Goal: Task Accomplishment & Management: Use online tool/utility

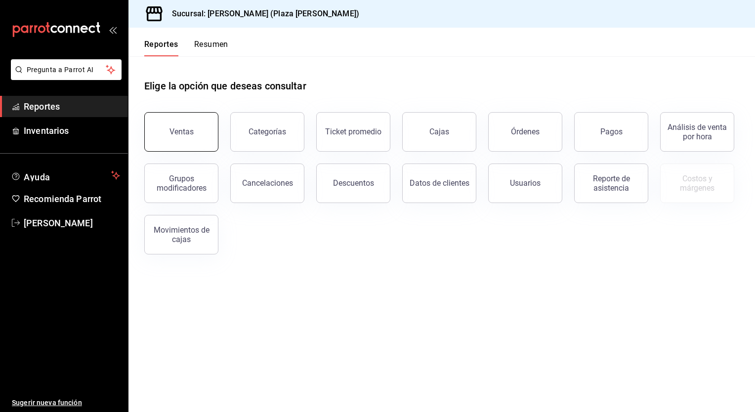
click at [175, 135] on div "Ventas" at bounding box center [181, 131] width 24 height 9
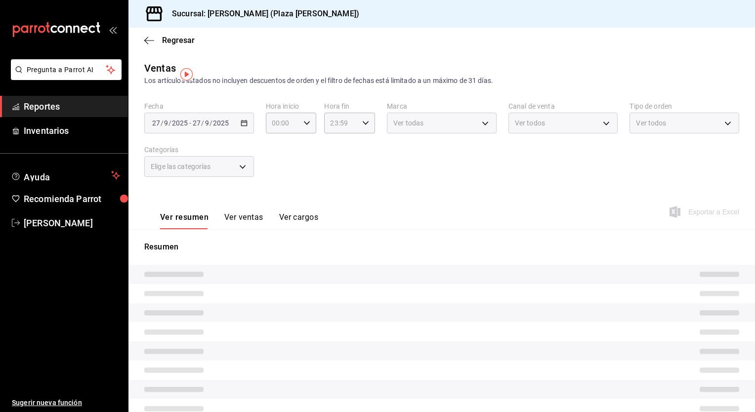
type input "05:00"
type input "05:59"
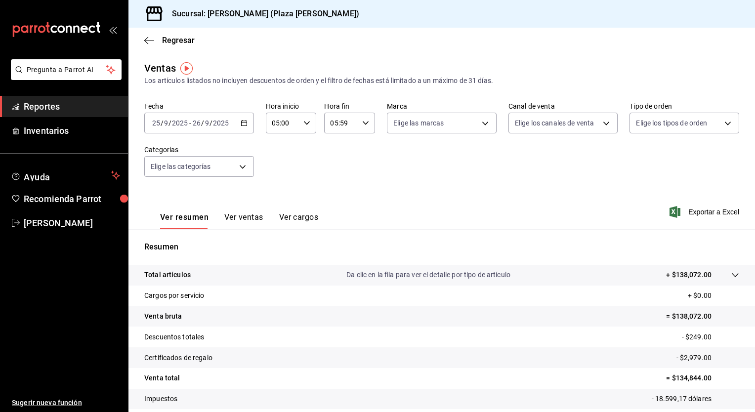
click at [248, 126] on div "[DATE] [DATE] - [DATE] [DATE]" at bounding box center [199, 123] width 110 height 21
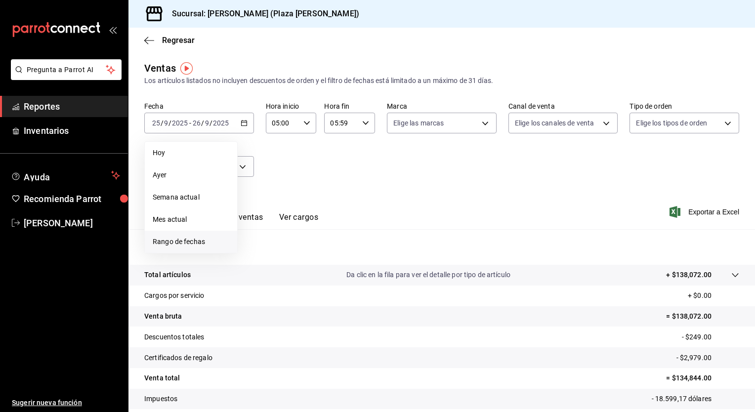
click at [184, 241] on span "Rango de fechas" at bounding box center [191, 242] width 77 height 10
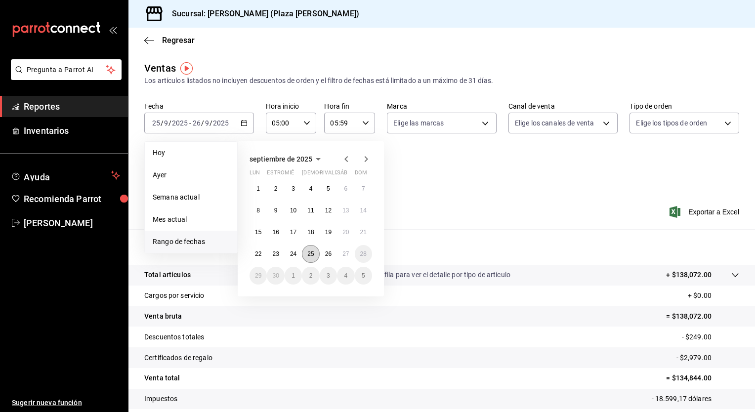
click at [313, 257] on button "25" at bounding box center [310, 254] width 17 height 18
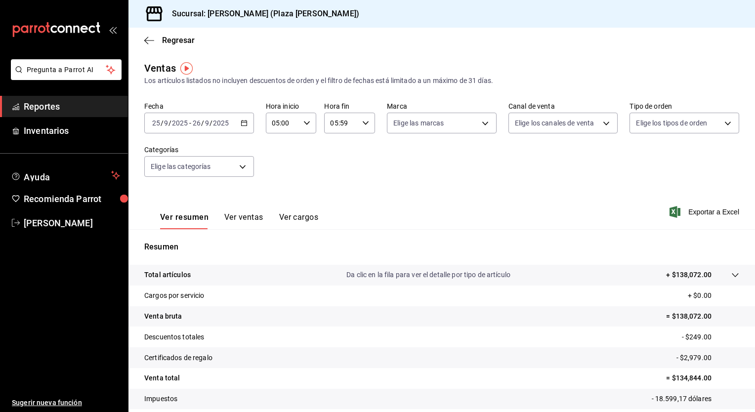
click at [521, 216] on div "Ver resumen Ver ventas Ver cargos Exportar a Excel" at bounding box center [441, 209] width 626 height 41
click at [244, 125] on icon "button" at bounding box center [244, 123] width 7 height 7
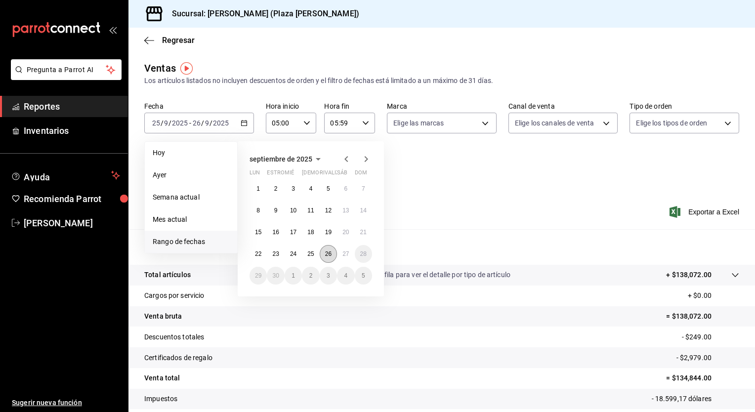
click at [328, 252] on abbr "26" at bounding box center [328, 253] width 6 height 7
click at [344, 254] on abbr "27" at bounding box center [345, 253] width 6 height 7
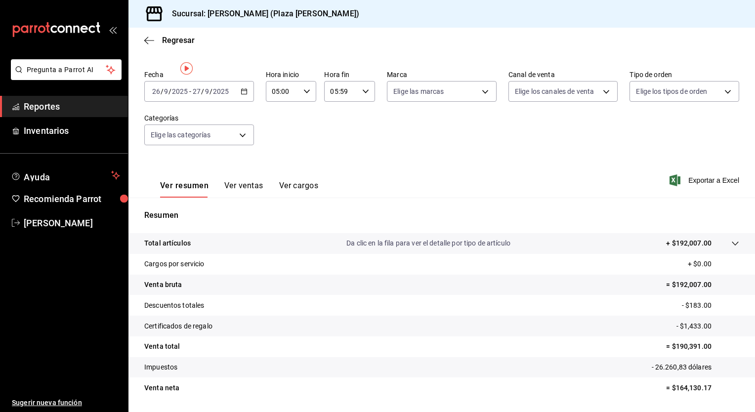
scroll to position [61, 0]
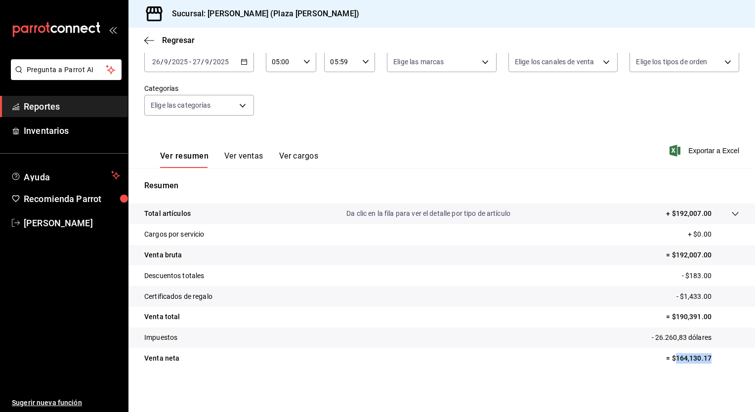
drag, startPoint x: 668, startPoint y: 358, endPoint x: 710, endPoint y: 358, distance: 42.0
click at [710, 358] on p "= $164,130.17" at bounding box center [702, 358] width 73 height 10
drag, startPoint x: 710, startPoint y: 358, endPoint x: 700, endPoint y: 357, distance: 10.0
copy p "164,130.17"
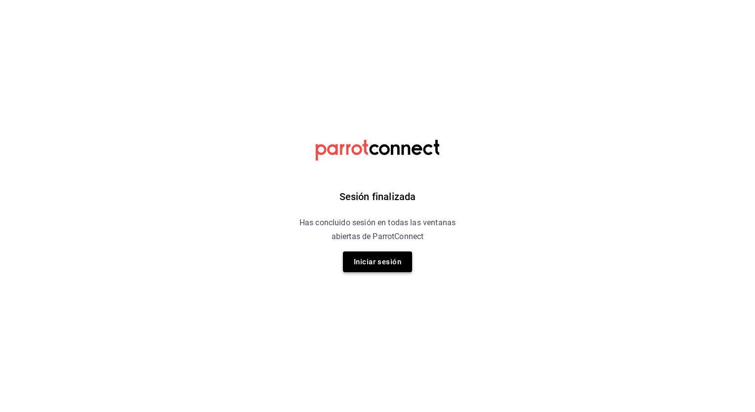
click at [385, 261] on button "Iniciar sesión" at bounding box center [377, 261] width 69 height 21
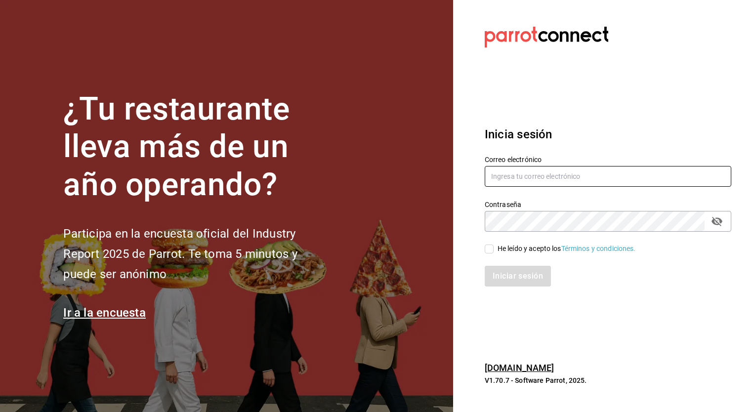
type input "jose.garcia@grupocosteno.com"
click at [487, 250] on input "He leído y acepto los Términos y condiciones." at bounding box center [489, 248] width 9 height 9
checkbox input "true"
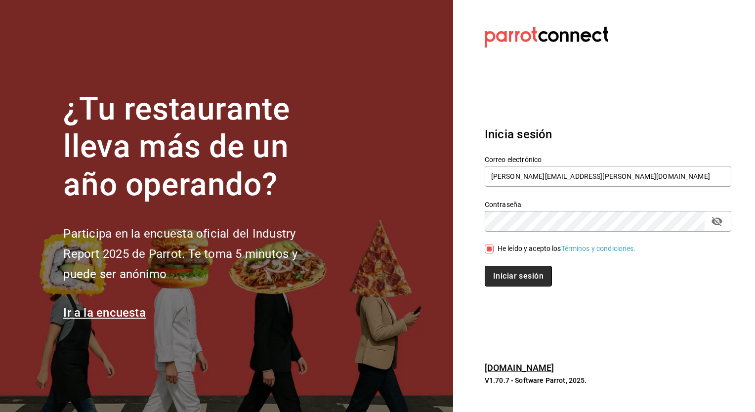
click at [518, 282] on button "Iniciar sesión" at bounding box center [518, 276] width 67 height 21
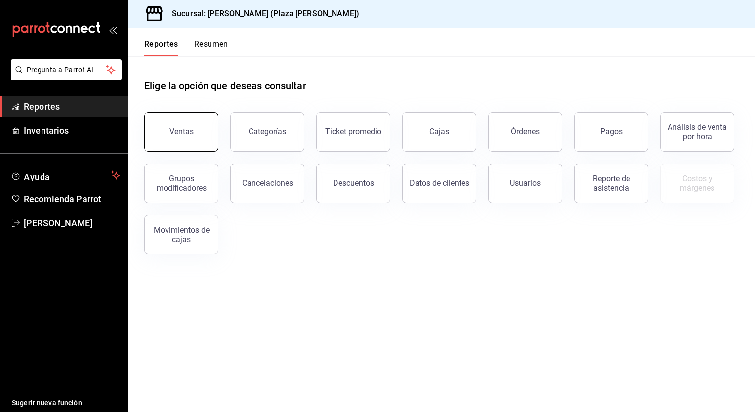
click at [179, 133] on div "Ventas" at bounding box center [181, 131] width 24 height 9
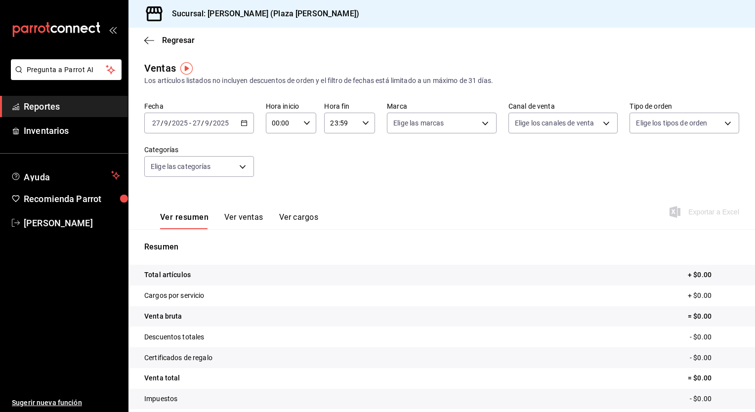
click at [243, 125] on icon "button" at bounding box center [244, 123] width 7 height 7
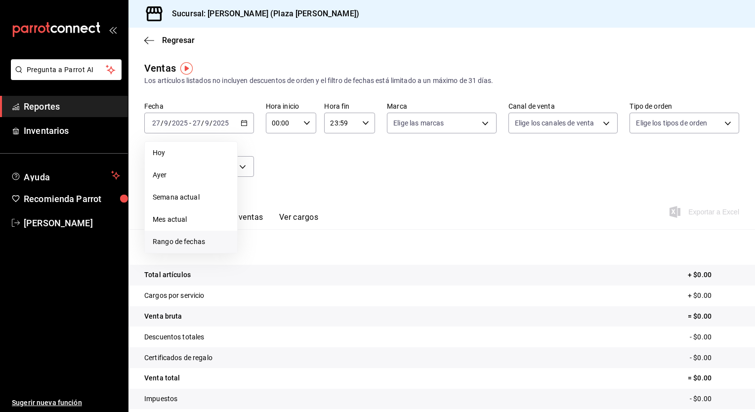
click at [196, 242] on span "Rango de fechas" at bounding box center [191, 242] width 77 height 10
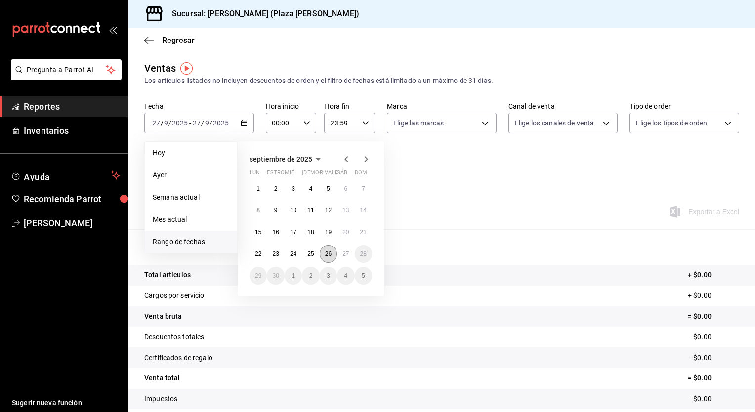
click at [327, 256] on abbr "26" at bounding box center [328, 253] width 6 height 7
click at [344, 255] on abbr "27" at bounding box center [345, 253] width 6 height 7
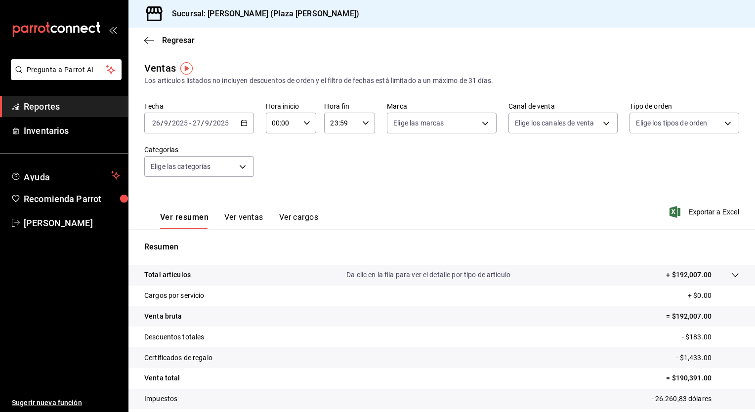
click at [306, 124] on icon "button" at bounding box center [306, 123] width 7 height 7
drag, startPoint x: 279, startPoint y: 170, endPoint x: 285, endPoint y: 169, distance: 6.0
click at [279, 169] on span "05" at bounding box center [276, 168] width 9 height 8
type input "05:00"
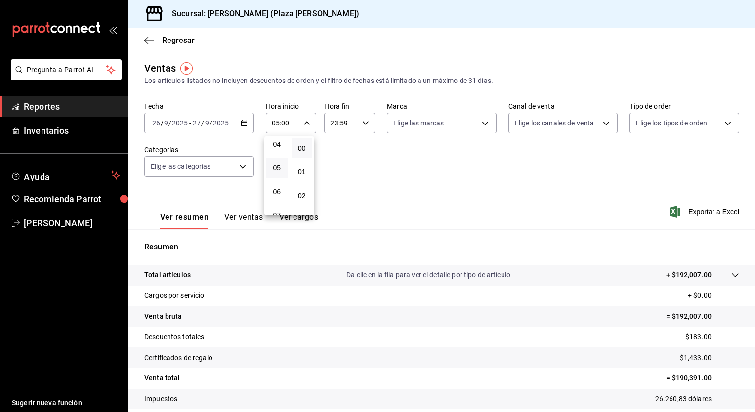
click at [360, 126] on div at bounding box center [377, 206] width 755 height 412
click at [362, 124] on icon "button" at bounding box center [365, 123] width 7 height 7
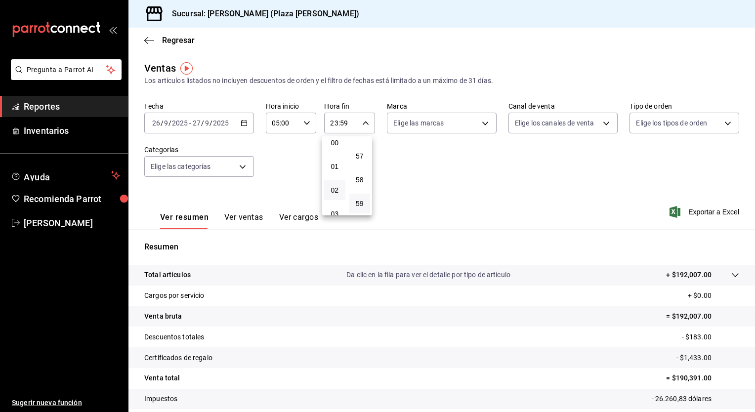
scroll to position [55, 0]
click at [336, 190] on span "04" at bounding box center [334, 188] width 9 height 8
type input "04:59"
click at [520, 207] on div at bounding box center [377, 206] width 755 height 412
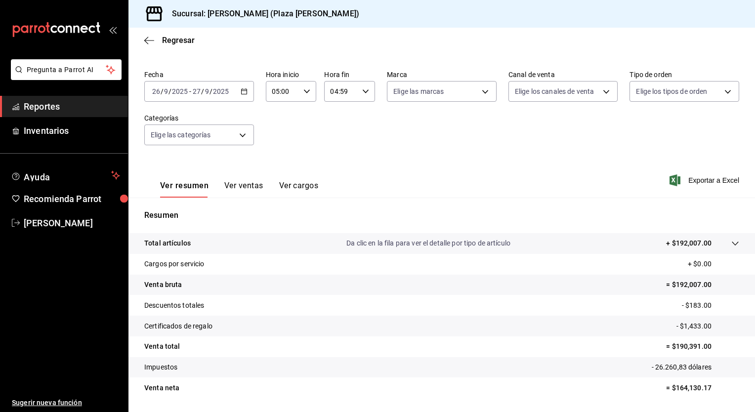
scroll to position [61, 0]
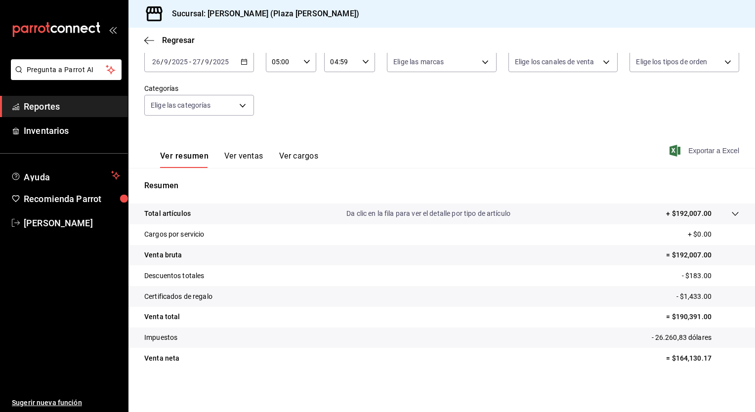
click at [710, 154] on font "Exportar a Excel" at bounding box center [713, 151] width 51 height 8
